Goal: Task Accomplishment & Management: Manage account settings

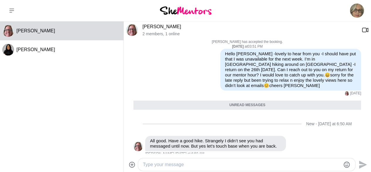
scroll to position [122, 0]
click at [157, 166] on textarea "Type your message" at bounding box center [242, 164] width 198 height 7
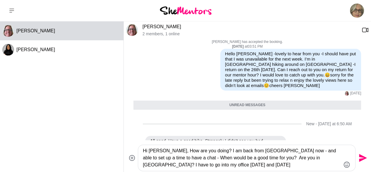
click at [158, 164] on textarea "Hi [PERSON_NAME], How are you doing? I am back from [GEOGRAPHIC_DATA] now - and…" at bounding box center [242, 157] width 198 height 21
click at [202, 165] on textarea "Hi [PERSON_NAME], How are you doing? I am back from [GEOGRAPHIC_DATA] now - and…" at bounding box center [242, 157] width 198 height 21
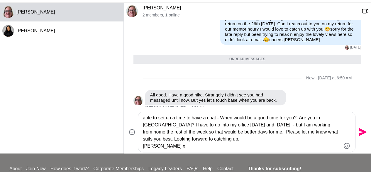
scroll to position [20, 0]
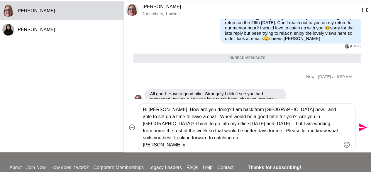
click at [168, 137] on textarea "Hi [PERSON_NAME], How are you doing? I am back from [GEOGRAPHIC_DATA] now - and…" at bounding box center [242, 127] width 198 height 42
click at [169, 131] on textarea "Hi [PERSON_NAME], How are you doing? I am back from [GEOGRAPHIC_DATA] now - and…" at bounding box center [242, 127] width 198 height 42
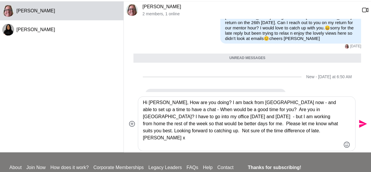
type textarea "Hi [PERSON_NAME], How are you doing? I am back from [GEOGRAPHIC_DATA] now - and…"
click at [362, 122] on icon "Send" at bounding box center [363, 124] width 8 height 8
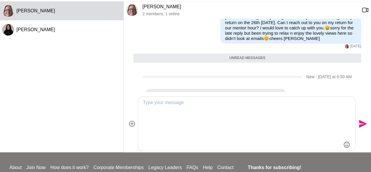
scroll to position [200, 0]
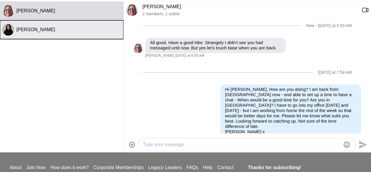
click at [40, 31] on span "[PERSON_NAME]" at bounding box center [35, 29] width 39 height 5
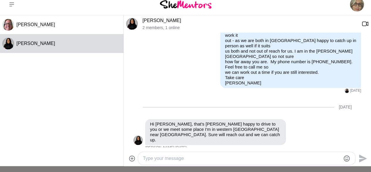
scroll to position [0, 0]
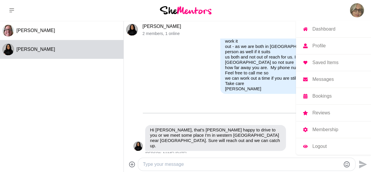
click at [354, 9] on img at bounding box center [357, 10] width 14 height 14
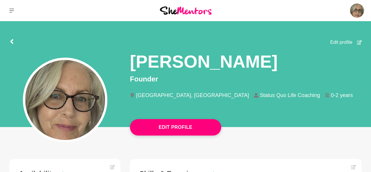
click at [342, 42] on span "Edit profile" at bounding box center [341, 42] width 22 height 7
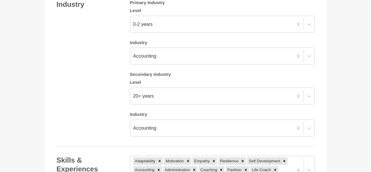
scroll to position [563, 0]
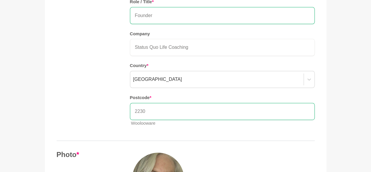
scroll to position [0, 0]
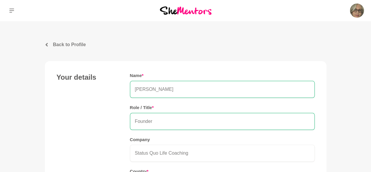
click at [47, 43] on icon at bounding box center [47, 45] width 4 height 4
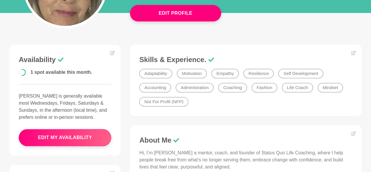
scroll to position [118, 0]
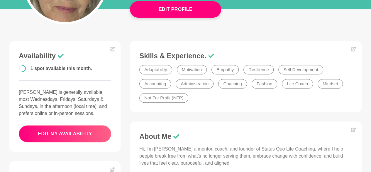
click at [56, 131] on button "edit my availability" at bounding box center [65, 133] width 92 height 17
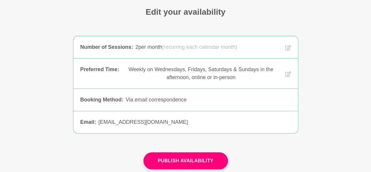
scroll to position [52, 0]
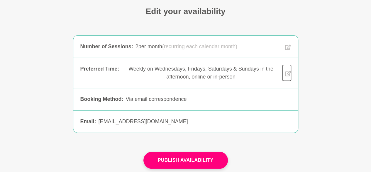
click at [287, 71] on icon at bounding box center [288, 73] width 6 height 6
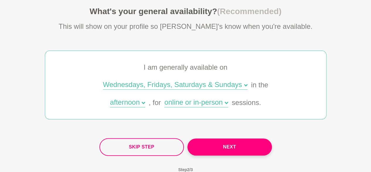
click at [197, 104] on div "online or in-person" at bounding box center [196, 103] width 64 height 9
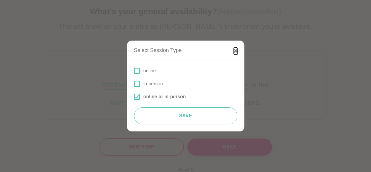
click at [234, 52] on icon "button" at bounding box center [236, 51] width 4 height 4
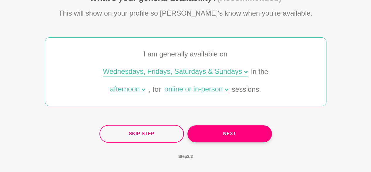
scroll to position [67, 0]
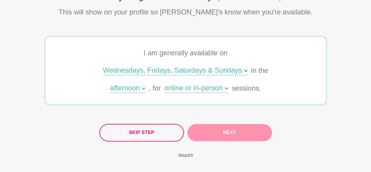
click at [223, 132] on button "Next" at bounding box center [229, 132] width 84 height 17
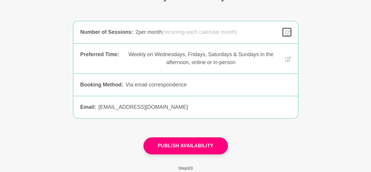
click at [288, 33] on icon at bounding box center [288, 32] width 6 height 7
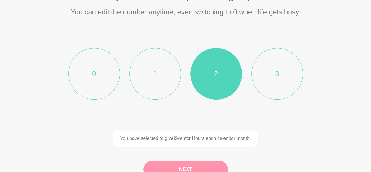
click at [200, 168] on button "Next" at bounding box center [185, 168] width 84 height 17
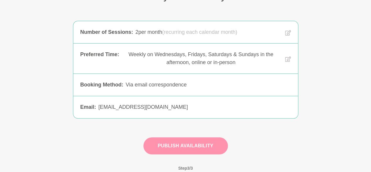
click at [201, 143] on button "Publish Availability" at bounding box center [185, 145] width 84 height 17
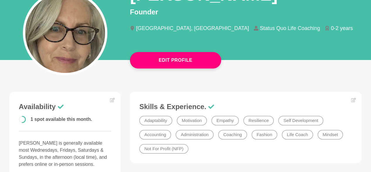
scroll to position [70, 0]
